Goal: Information Seeking & Learning: Learn about a topic

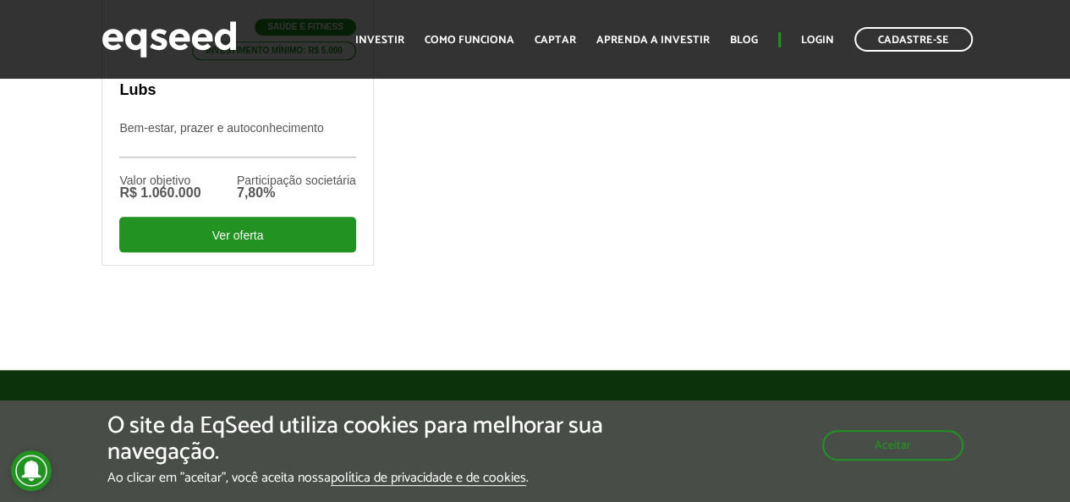
scroll to position [846, 0]
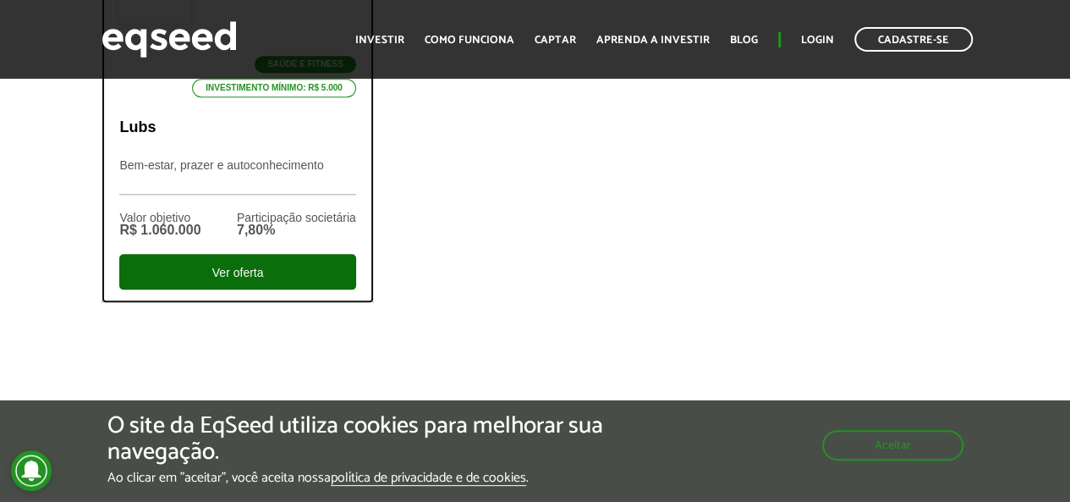
click at [328, 254] on div "Ver oferta" at bounding box center [237, 272] width 236 height 36
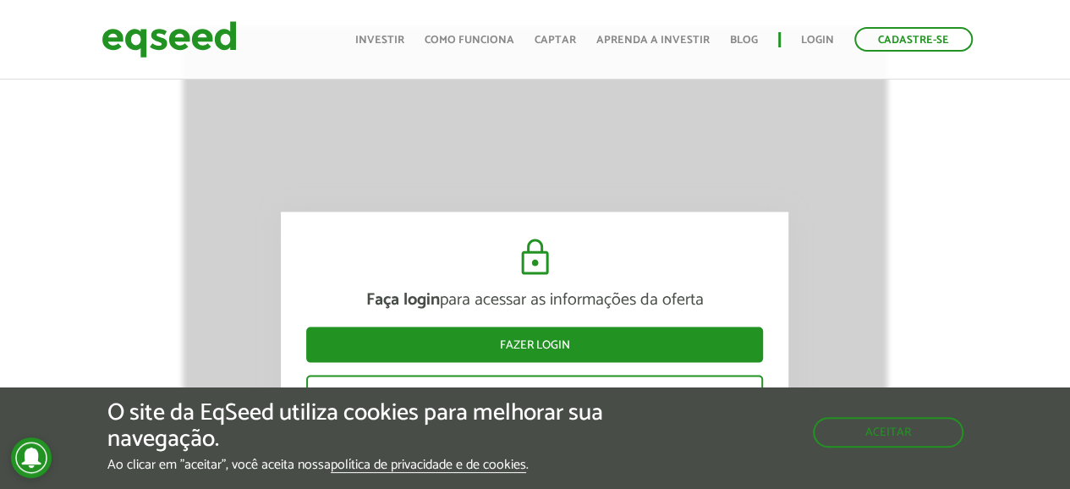
scroll to position [1692, 0]
click at [913, 424] on button "Aceitar" at bounding box center [889, 430] width 147 height 27
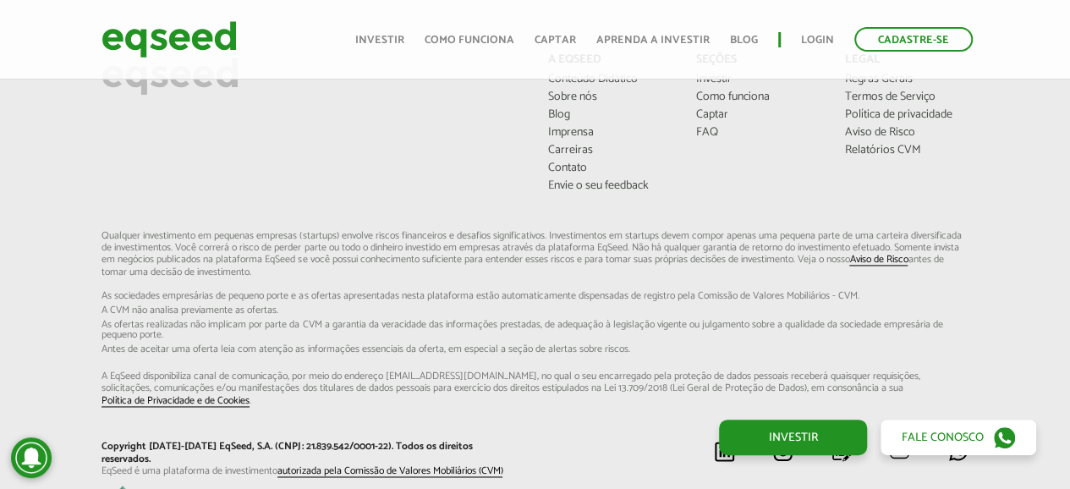
scroll to position [4310, 0]
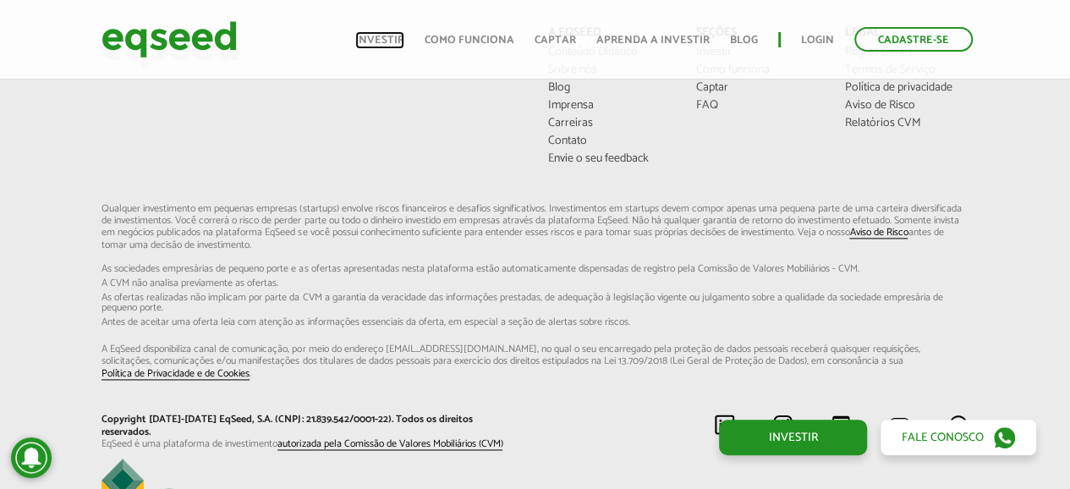
click at [404, 41] on link "Investir" at bounding box center [379, 40] width 49 height 11
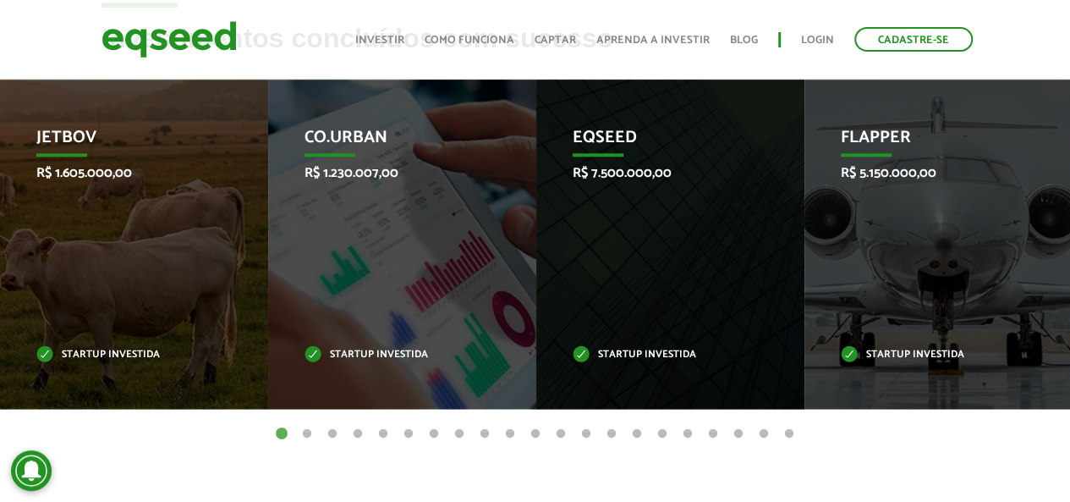
scroll to position [761, 0]
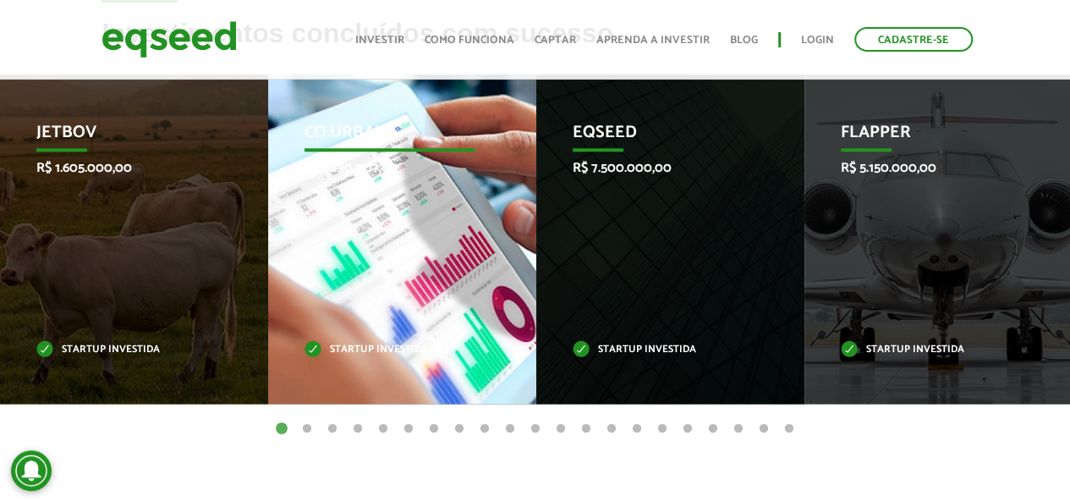
click at [343, 202] on div "Co.Urban R$ 1.230.007,00 Startup investida" at bounding box center [389, 238] width 243 height 329
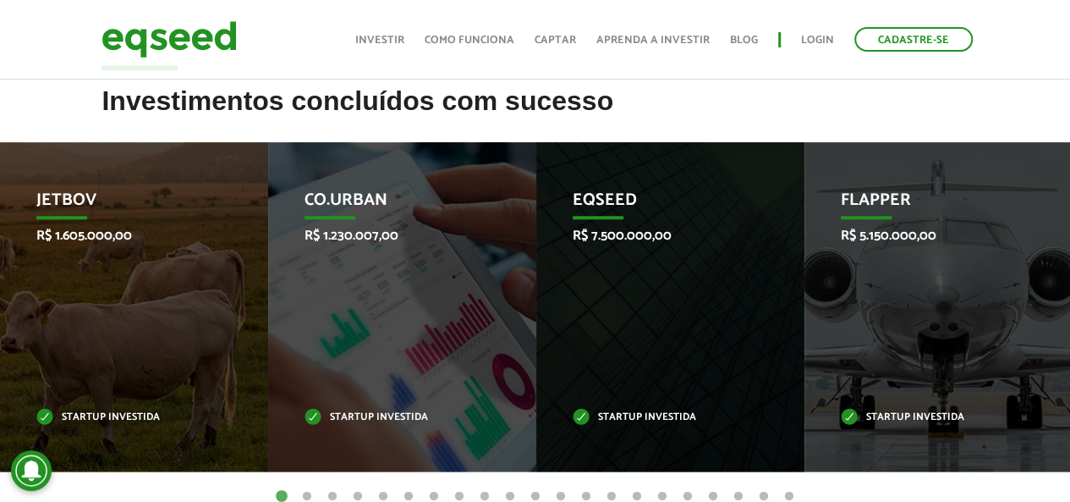
scroll to position [592, 0]
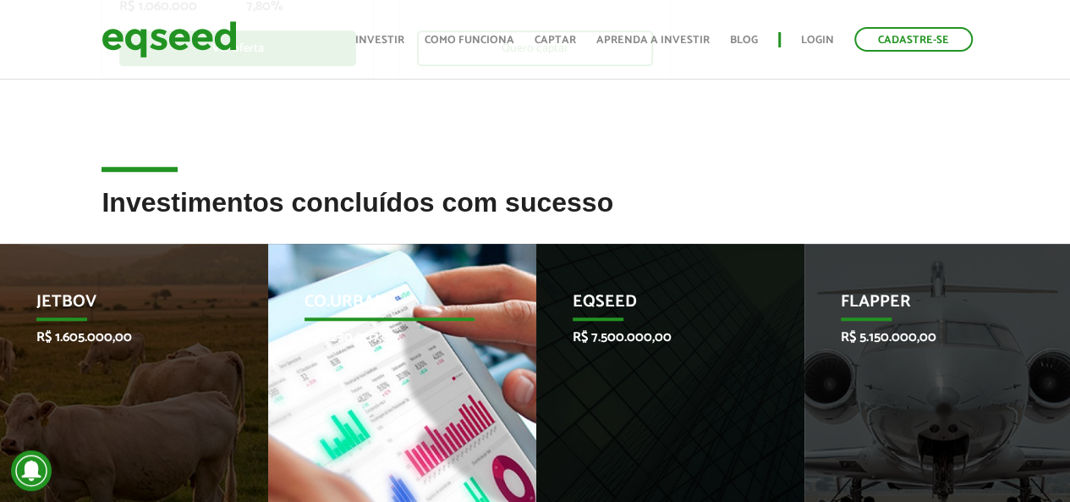
click at [326, 292] on p "Co.Urban" at bounding box center [389, 306] width 170 height 29
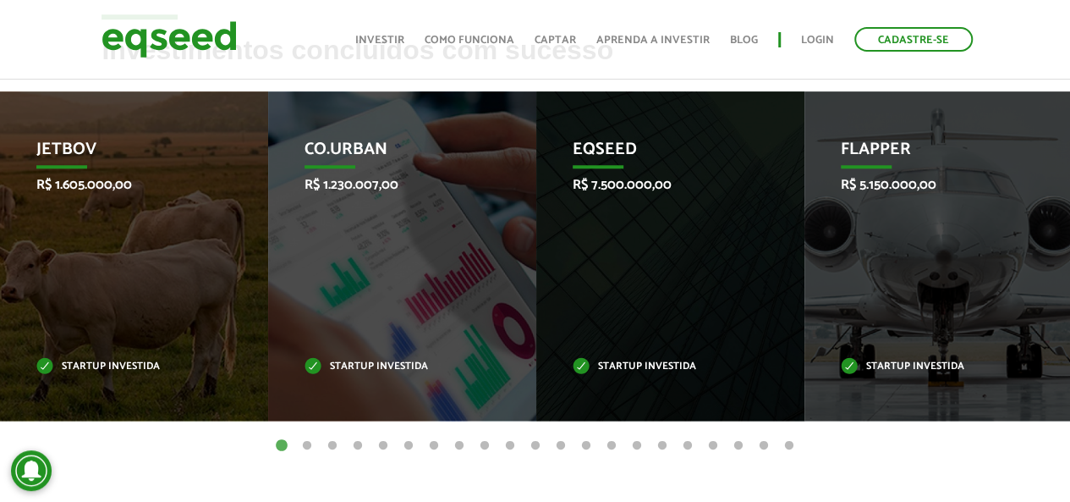
scroll to position [846, 0]
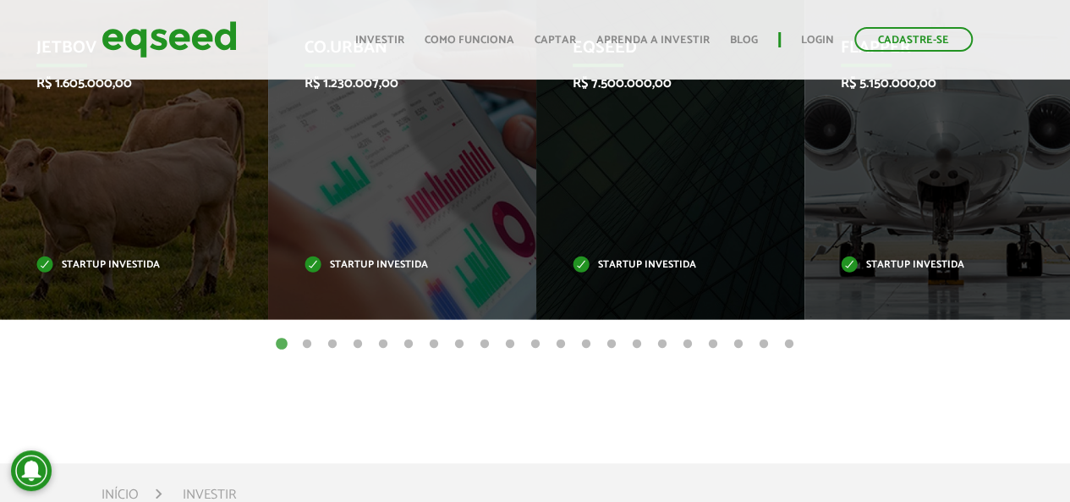
click at [309, 336] on button "2" at bounding box center [307, 344] width 17 height 17
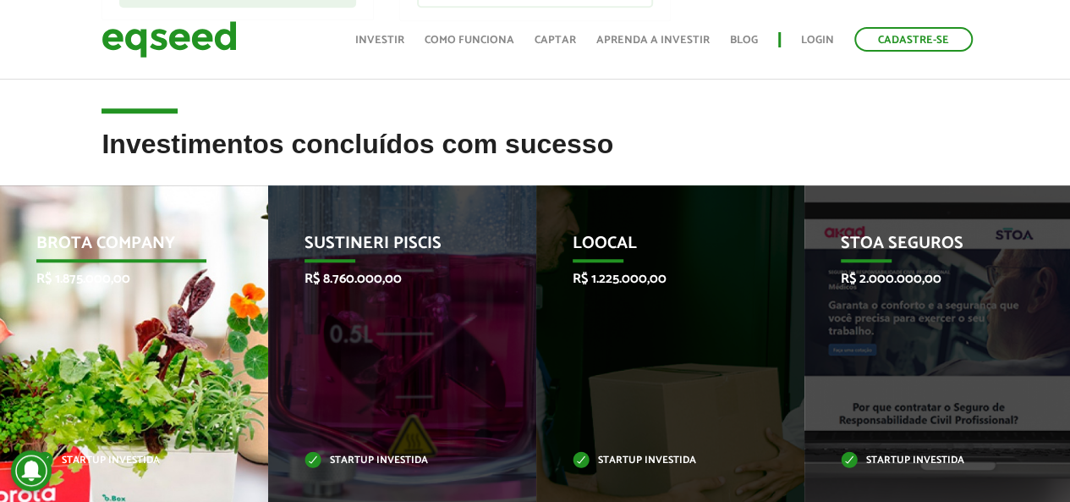
scroll to position [677, 0]
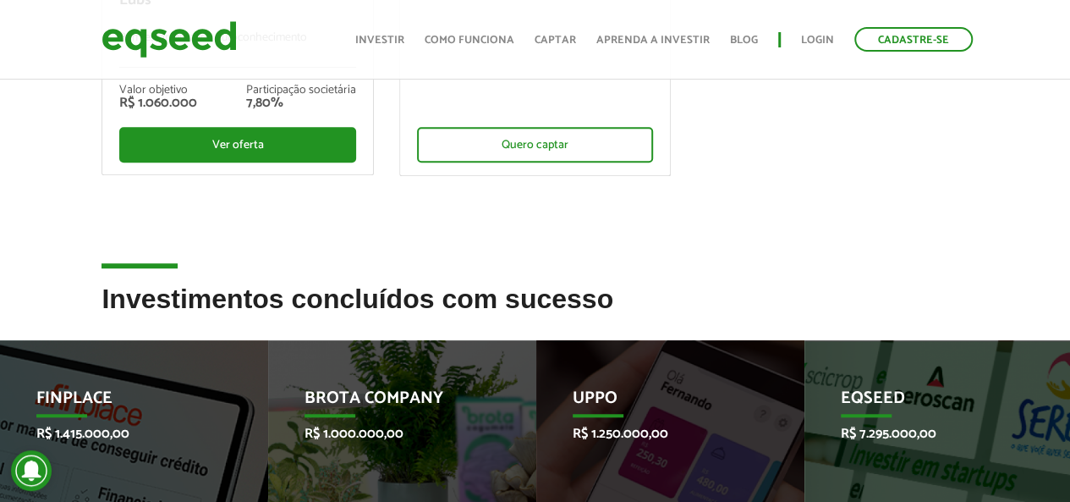
scroll to position [423, 0]
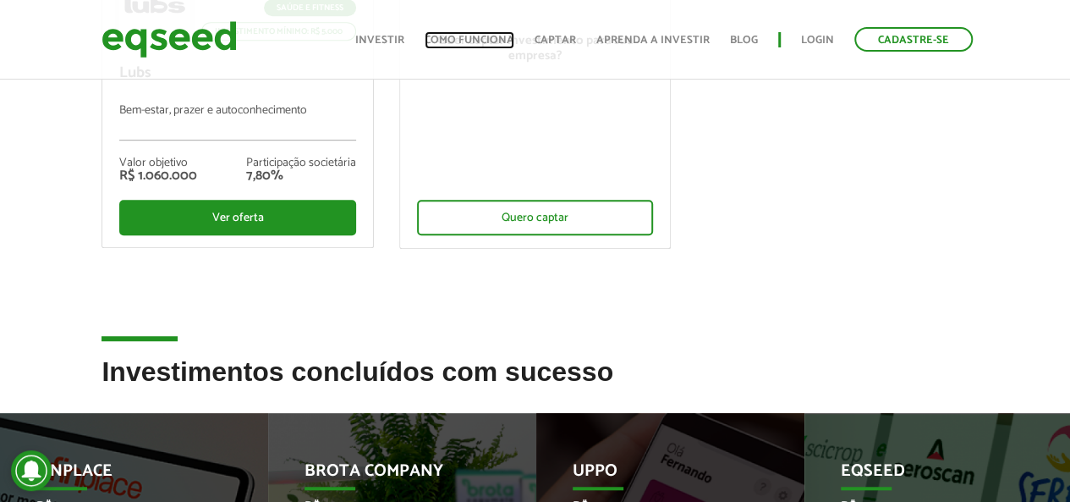
click at [486, 43] on link "Como funciona" at bounding box center [470, 40] width 90 height 11
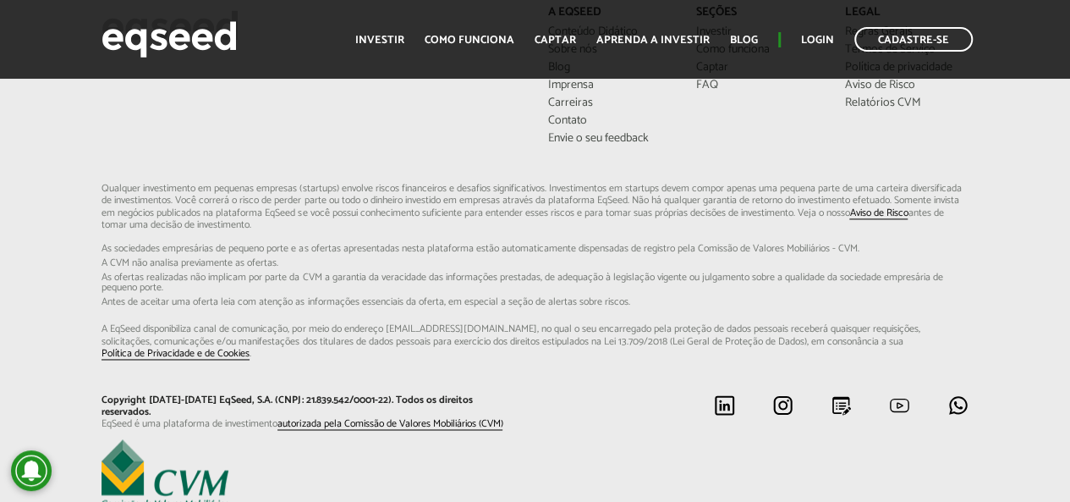
scroll to position [4398, 0]
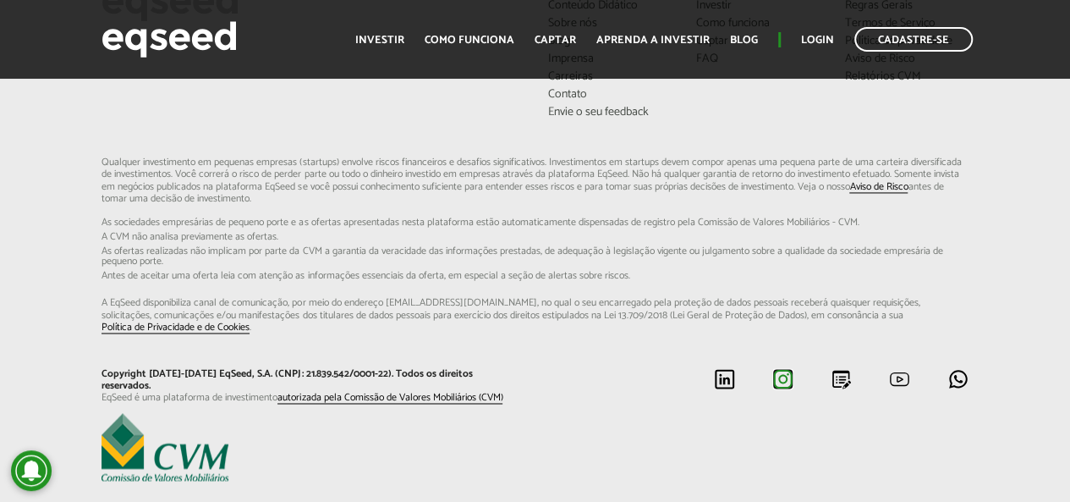
click at [788, 368] on img at bounding box center [782, 378] width 21 height 21
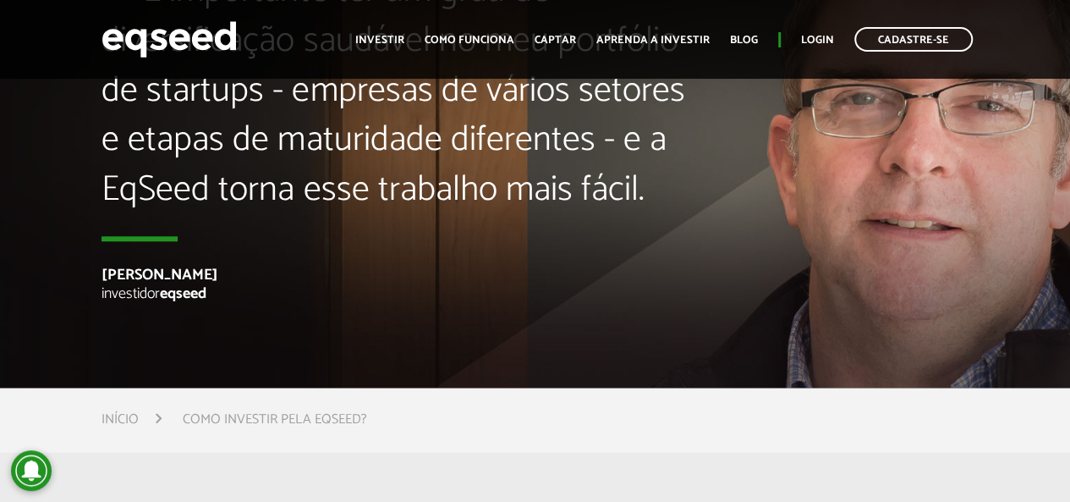
scroll to position [4060, 0]
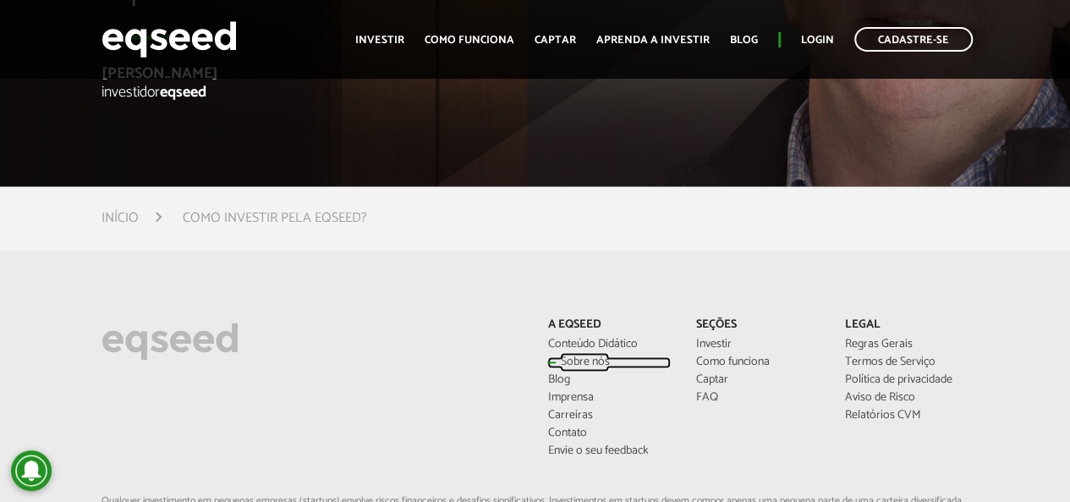
click at [582, 356] on link "Sobre nós" at bounding box center [608, 362] width 123 height 12
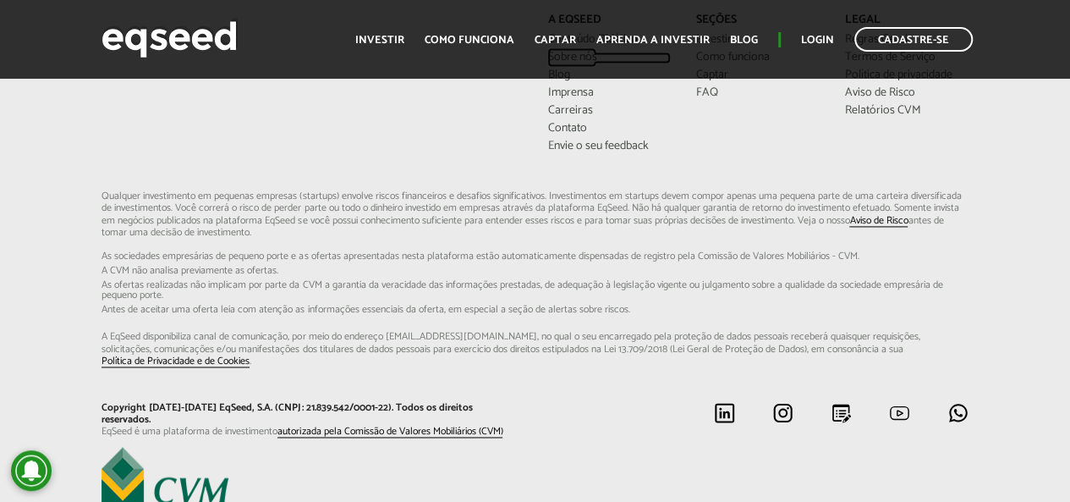
scroll to position [4398, 0]
